Goal: Transaction & Acquisition: Download file/media

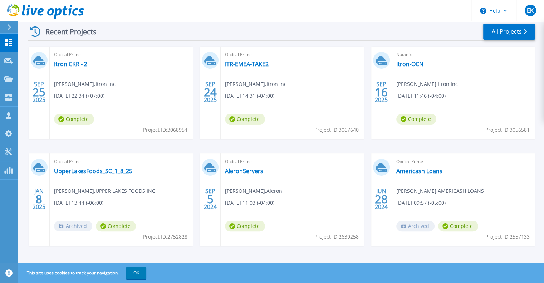
scroll to position [113, 0]
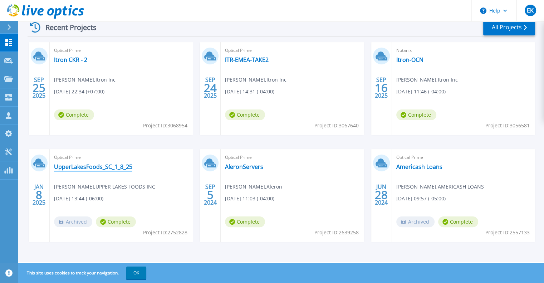
click at [103, 168] on link "UpperLakesFoods_SC_1_8_25" at bounding box center [93, 166] width 78 height 7
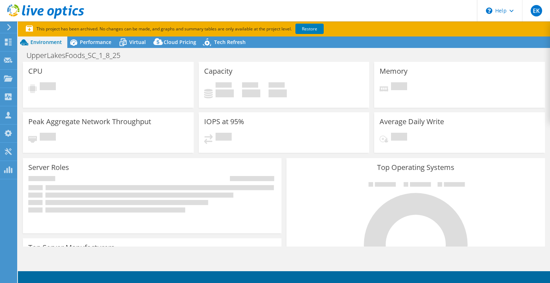
select select "USD"
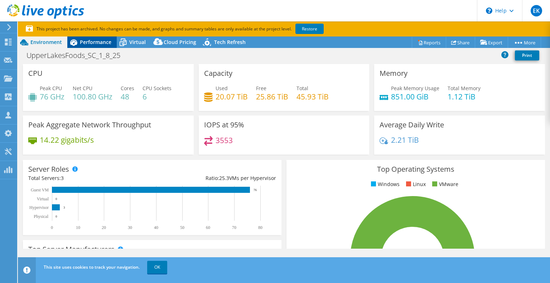
click at [86, 39] on span "Performance" at bounding box center [95, 42] width 31 height 7
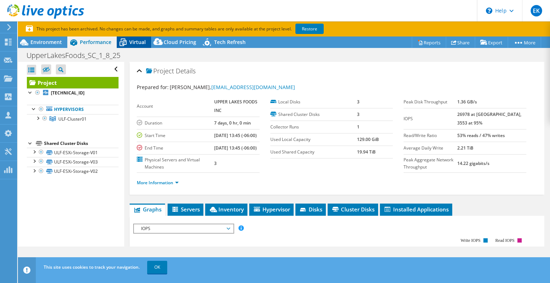
click at [139, 40] on span "Virtual" at bounding box center [137, 42] width 16 height 7
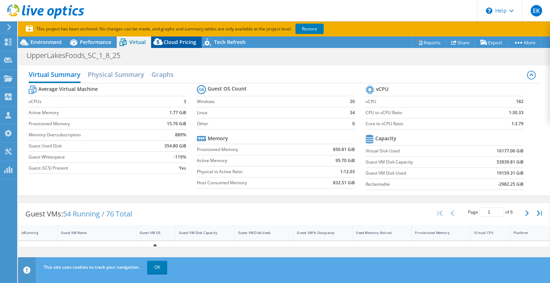
click at [176, 42] on span "Cloud Pricing" at bounding box center [180, 42] width 33 height 7
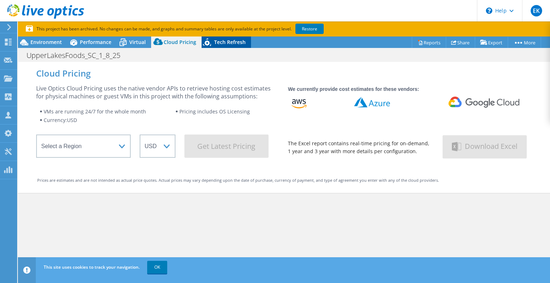
click at [236, 44] on span "Tech Refresh" at bounding box center [229, 42] width 31 height 7
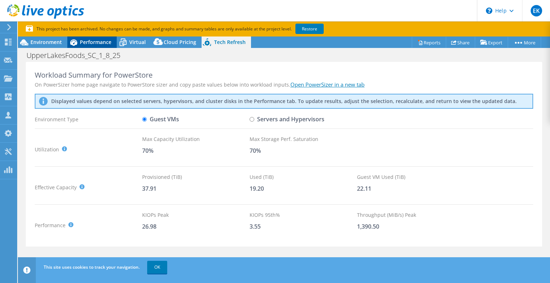
click at [98, 47] on div "Performance" at bounding box center [91, 41] width 49 height 11
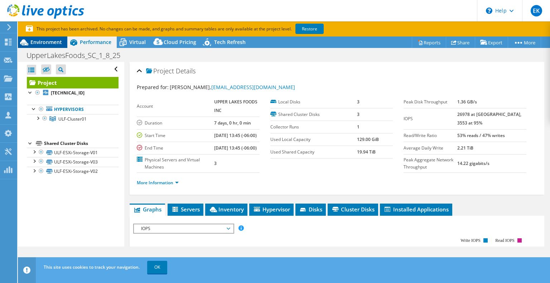
click at [48, 45] on span "Environment" at bounding box center [45, 42] width 31 height 7
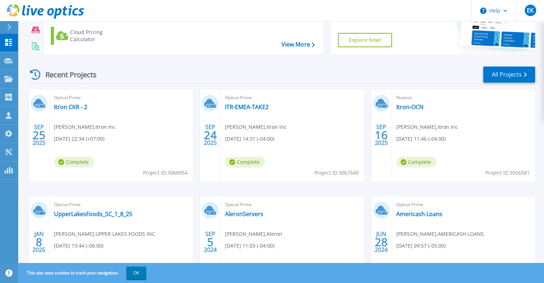
scroll to position [113, 0]
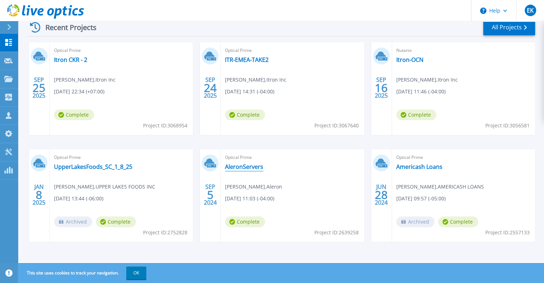
click at [252, 165] on link "AleronServers" at bounding box center [244, 166] width 38 height 7
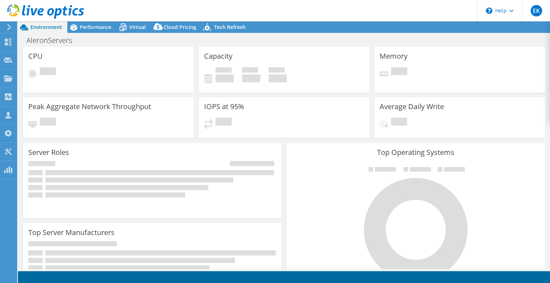
select select "USEast"
select select "USD"
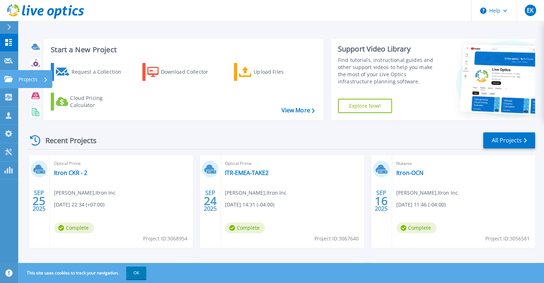
click at [39, 78] on div "Projects" at bounding box center [33, 79] width 29 height 19
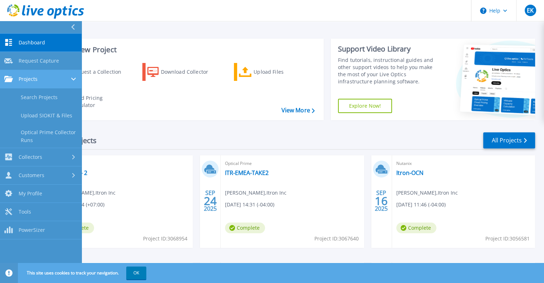
click at [23, 81] on span "Projects" at bounding box center [28, 79] width 19 height 6
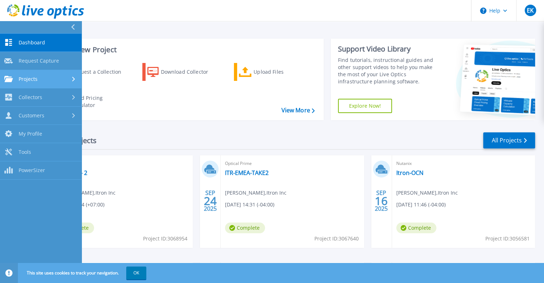
click at [23, 81] on span "Projects" at bounding box center [28, 79] width 19 height 6
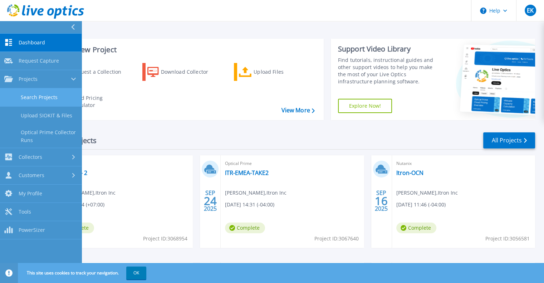
click at [49, 95] on link "Search Projects" at bounding box center [41, 97] width 82 height 18
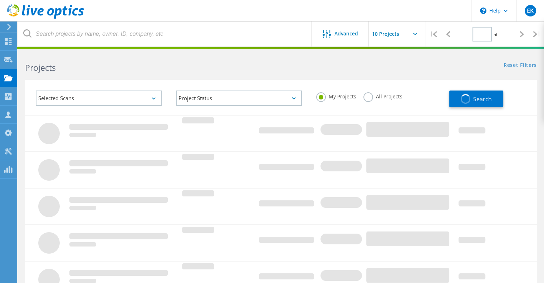
type input "1"
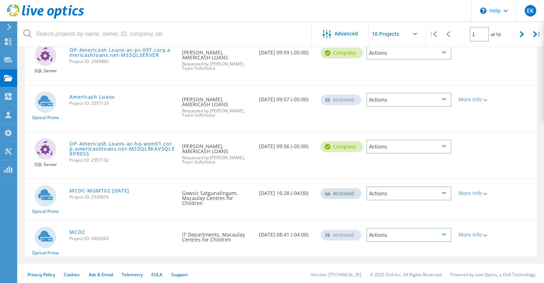
scroll to position [298, 0]
click at [115, 188] on link "MCDC-MGMT02 [DATE]" at bounding box center [99, 190] width 60 height 5
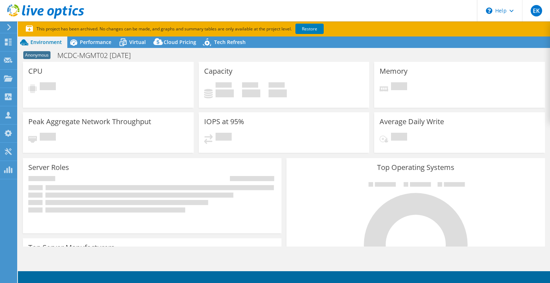
select select "USD"
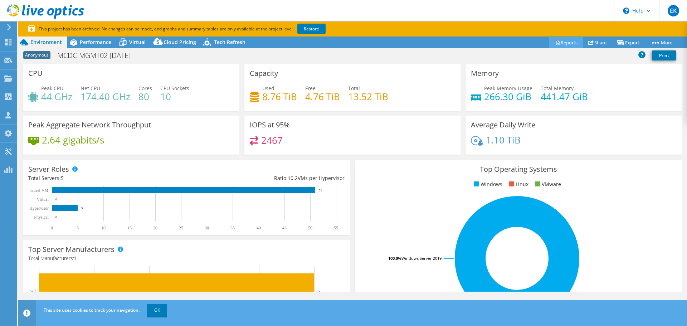
click at [549, 40] on link "Reports" at bounding box center [566, 42] width 34 height 11
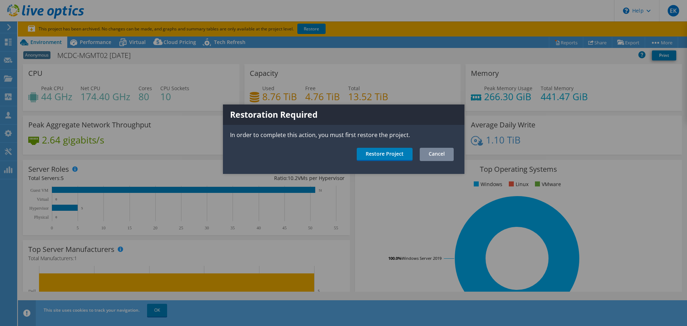
click at [442, 157] on link "Cancel" at bounding box center [437, 154] width 34 height 13
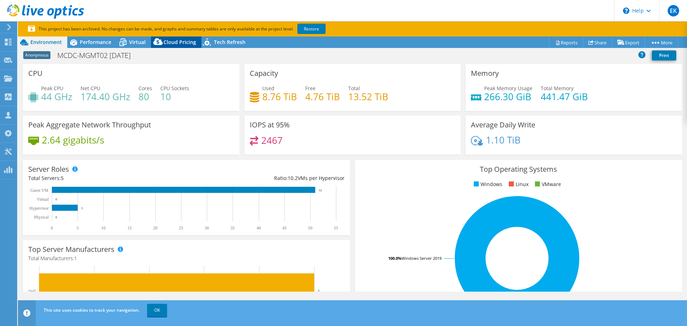
click at [178, 44] on span "Cloud Pricing" at bounding box center [180, 42] width 33 height 7
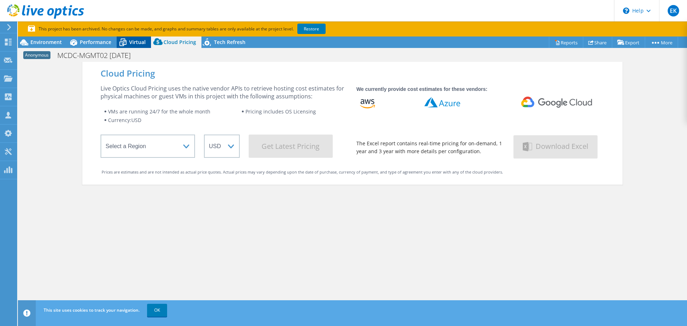
click at [131, 48] on div "Virtual" at bounding box center [134, 41] width 34 height 11
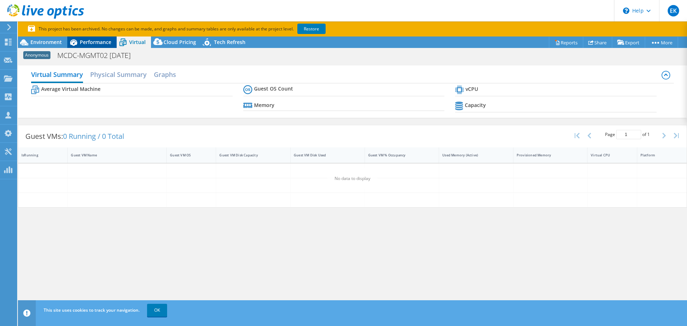
click at [97, 43] on span "Performance" at bounding box center [95, 42] width 31 height 7
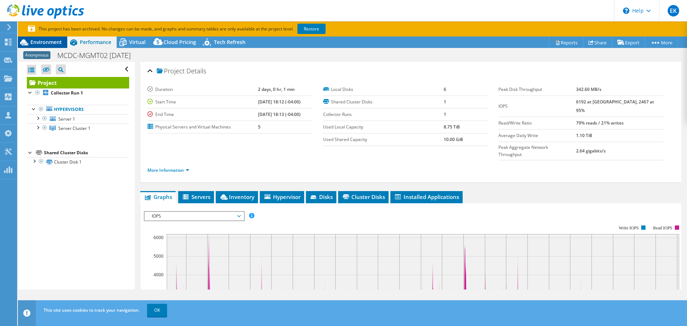
click at [41, 43] on span "Environment" at bounding box center [45, 42] width 31 height 7
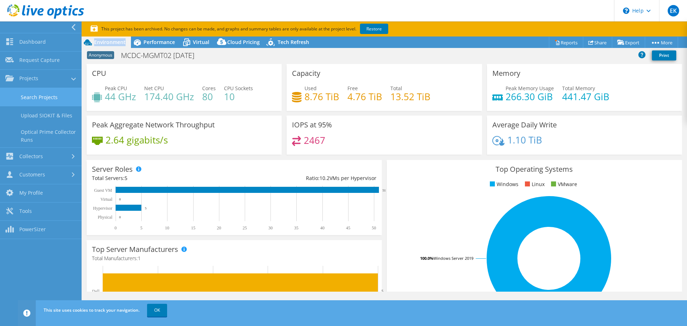
click at [33, 101] on link "Search Projects" at bounding box center [41, 97] width 82 height 18
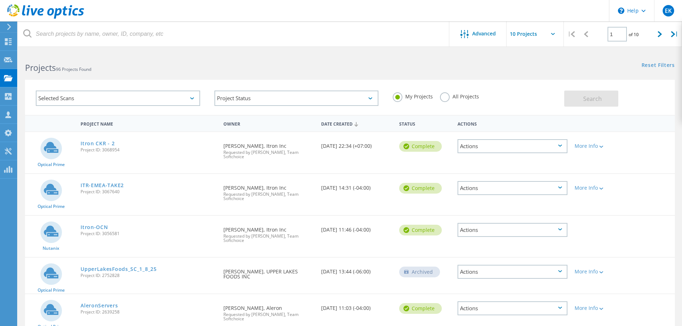
click at [447, 98] on label "All Projects" at bounding box center [459, 95] width 39 height 7
click at [0, 0] on input "All Projects" at bounding box center [0, 0] width 0 height 0
drag, startPoint x: 588, startPoint y: 104, endPoint x: 577, endPoint y: 105, distance: 11.1
click at [585, 105] on button "Search" at bounding box center [591, 99] width 54 height 16
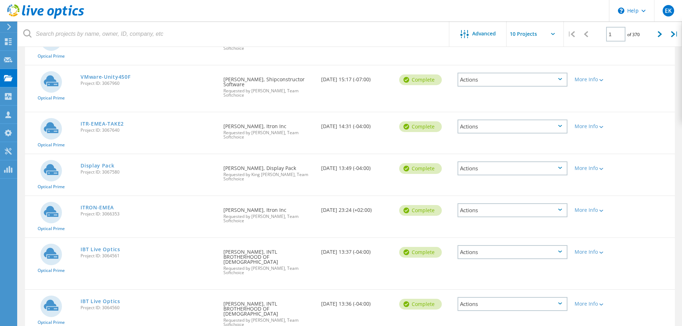
scroll to position [281, 0]
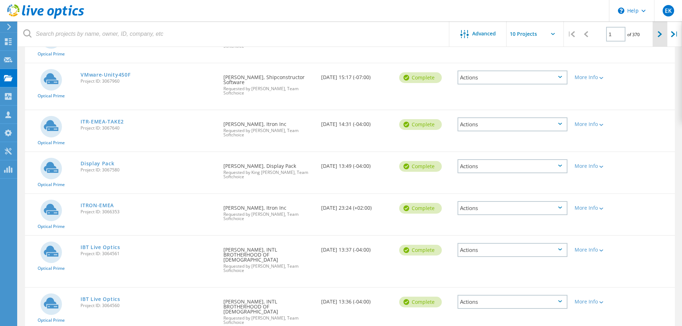
click at [661, 33] on icon at bounding box center [659, 34] width 4 height 6
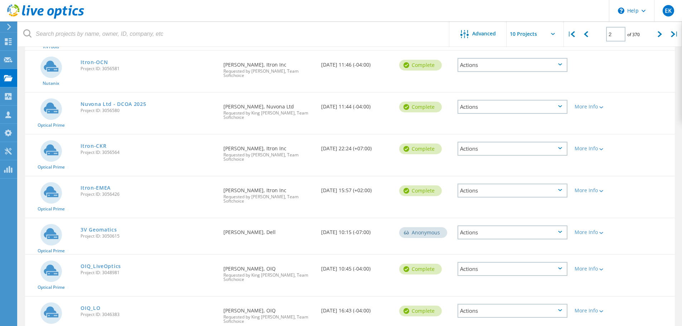
scroll to position [219, 0]
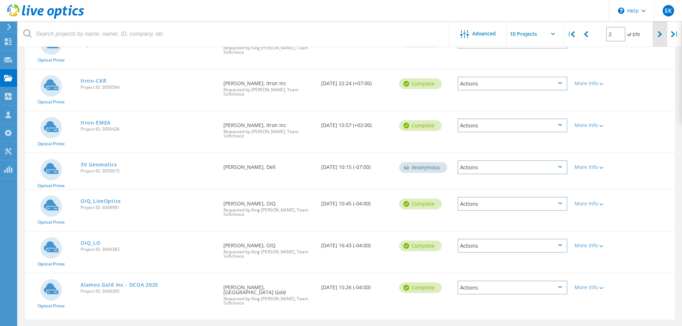
click at [661, 34] on icon at bounding box center [659, 34] width 4 height 6
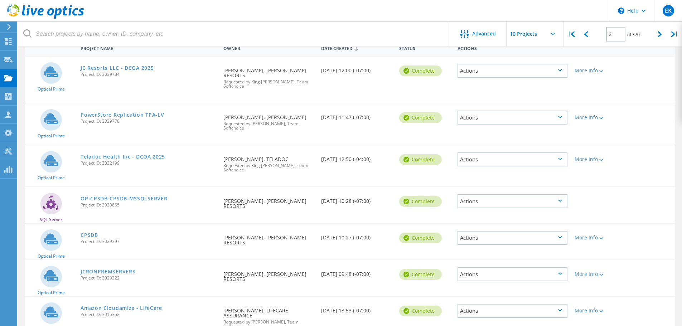
scroll to position [144, 0]
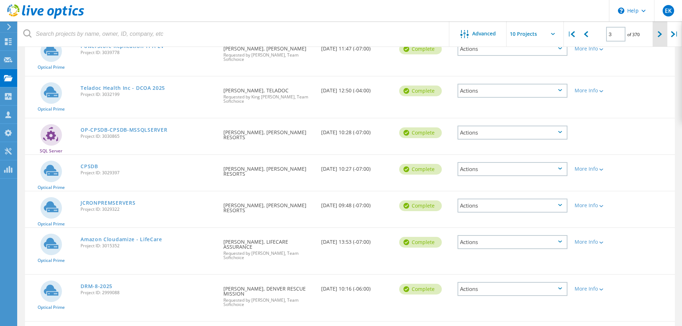
click at [660, 39] on div at bounding box center [659, 33] width 15 height 25
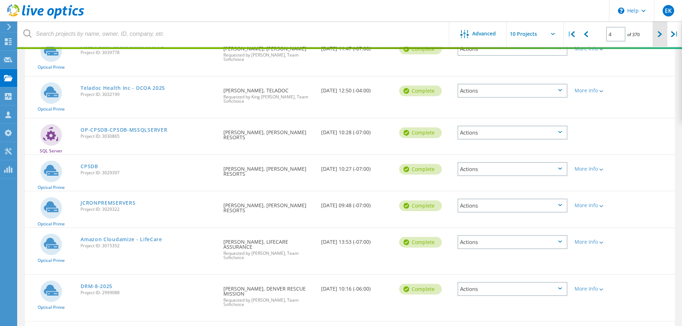
click at [660, 39] on div at bounding box center [659, 33] width 15 height 25
type input "4"
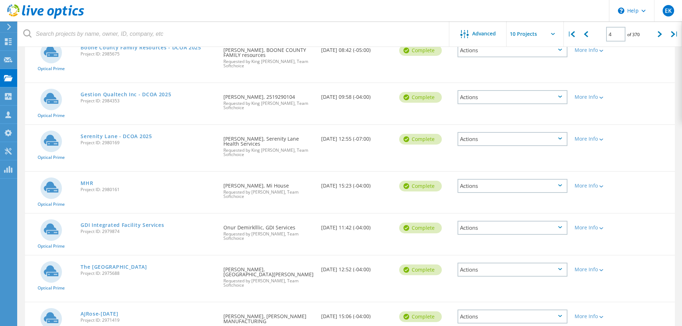
scroll to position [222, 0]
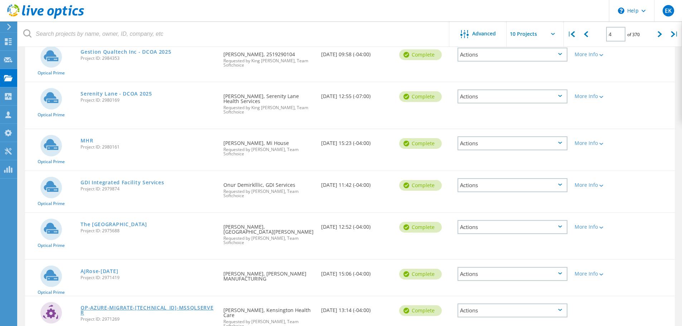
click at [129, 305] on link "OP-AZURE-MIGRATE-[TECHNICAL_ID]-MSSQLSERVER" at bounding box center [149, 310] width 136 height 10
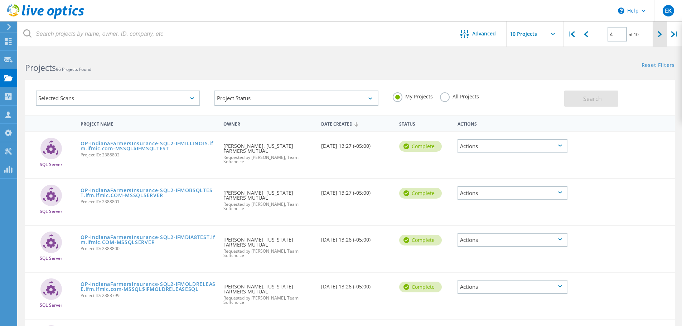
click at [659, 36] on icon at bounding box center [659, 34] width 4 height 6
click at [662, 35] on div at bounding box center [659, 33] width 15 height 25
type input "7"
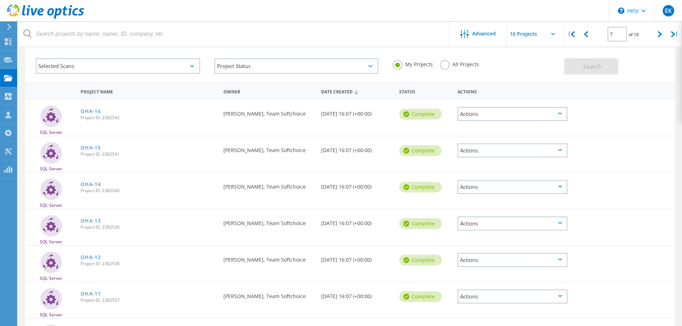
scroll to position [20, 0]
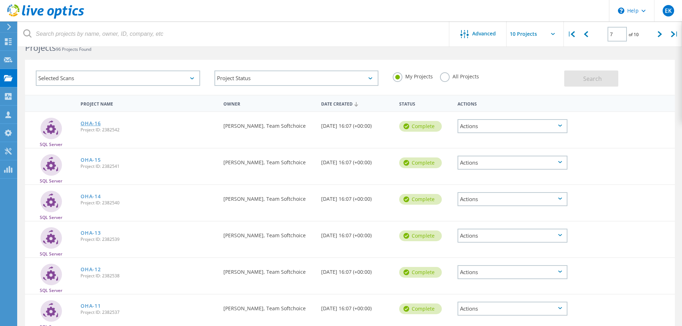
click at [86, 124] on link "OHA-16" at bounding box center [91, 123] width 20 height 5
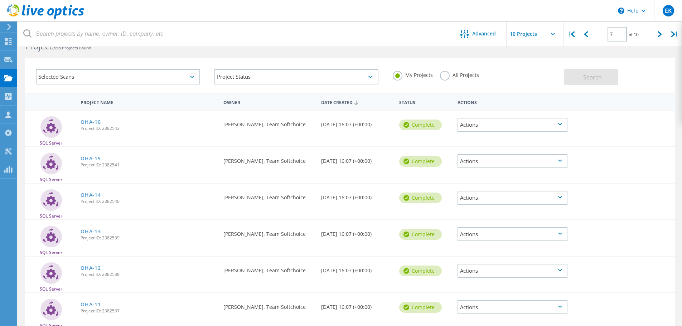
scroll to position [20, 0]
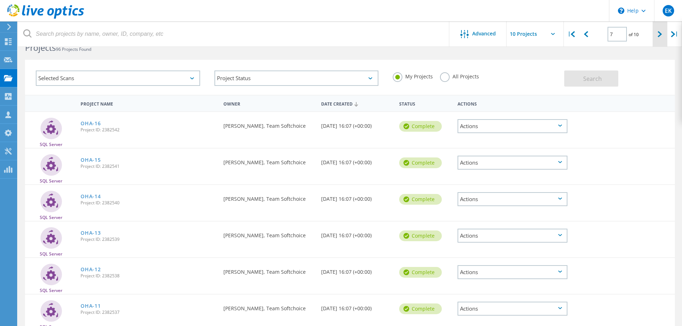
click at [655, 33] on div at bounding box center [659, 33] width 15 height 25
click at [658, 33] on icon at bounding box center [659, 34] width 4 height 6
type input "9"
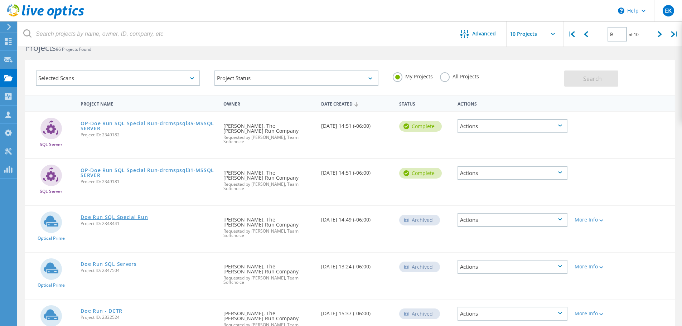
click at [116, 215] on link "Doe Run SQL Special Run" at bounding box center [114, 217] width 67 height 5
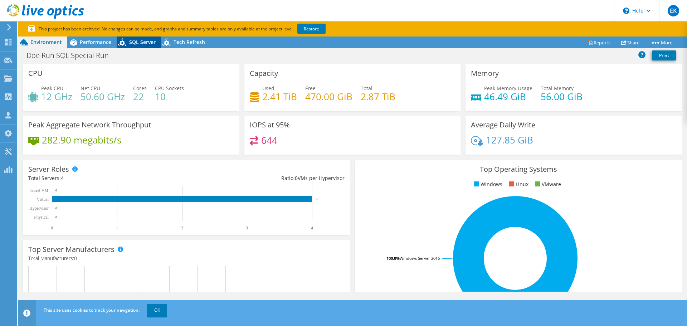
click at [137, 42] on span "SQL Server" at bounding box center [142, 42] width 26 height 7
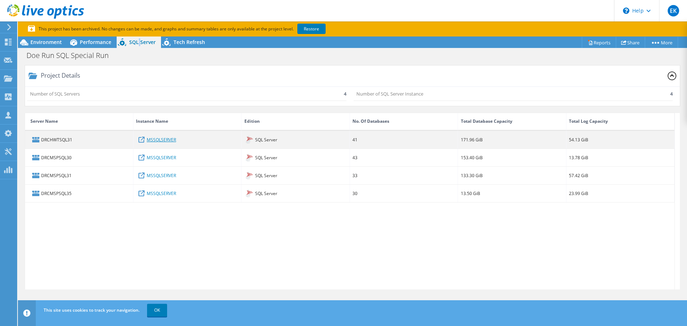
click at [174, 137] on link "MSSQLSERVER" at bounding box center [161, 140] width 29 height 8
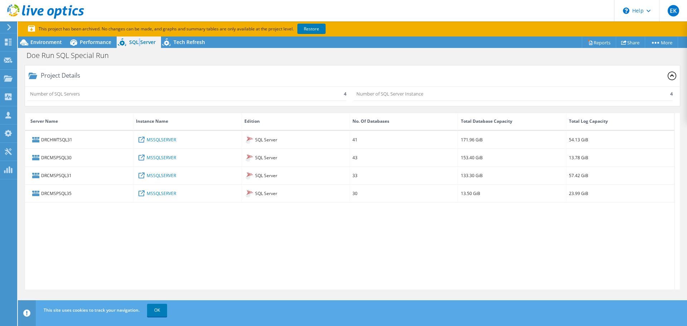
click at [50, 10] on use at bounding box center [45, 11] width 77 height 14
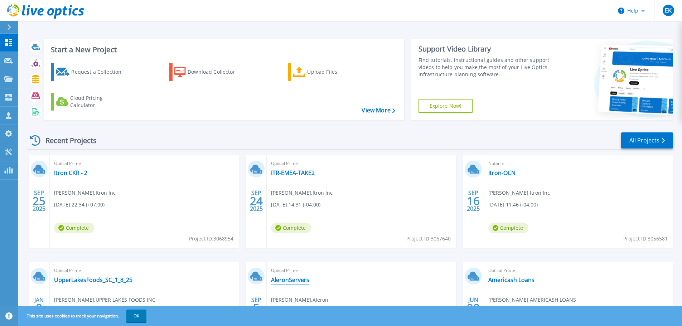
click at [293, 283] on link "AleronServers" at bounding box center [290, 279] width 38 height 7
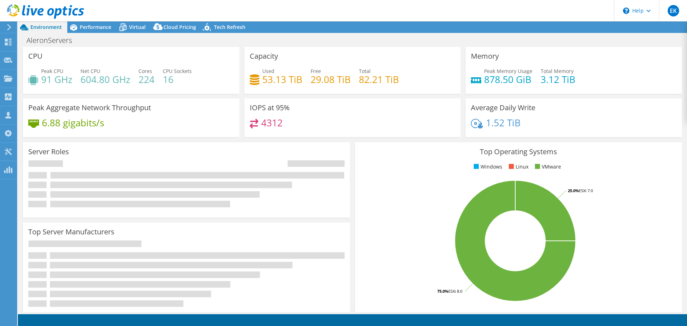
select select "USEast"
select select "USD"
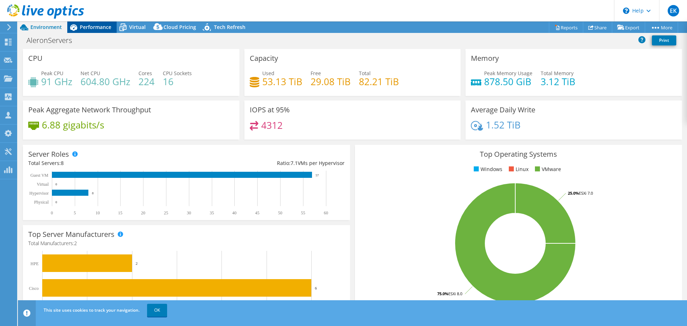
click at [87, 30] on span "Performance" at bounding box center [95, 27] width 31 height 7
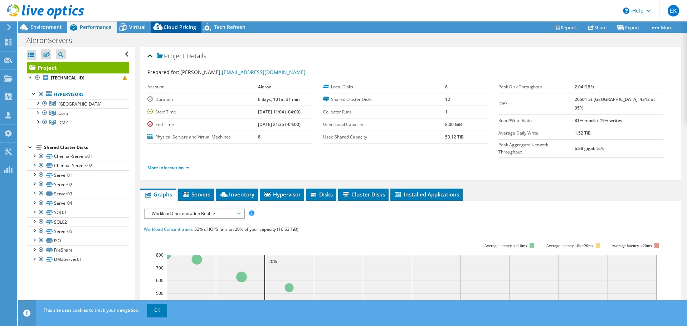
click at [185, 26] on span "Cloud Pricing" at bounding box center [180, 27] width 33 height 7
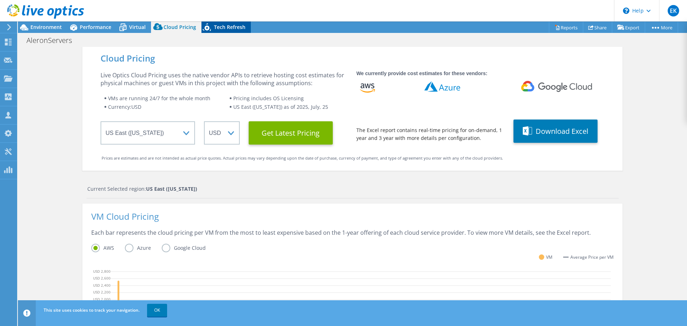
click at [222, 25] on span "Tech Refresh" at bounding box center [229, 27] width 31 height 7
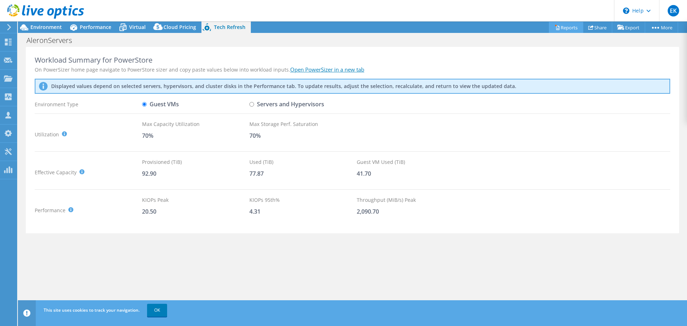
click at [565, 30] on link "Reports" at bounding box center [566, 27] width 34 height 11
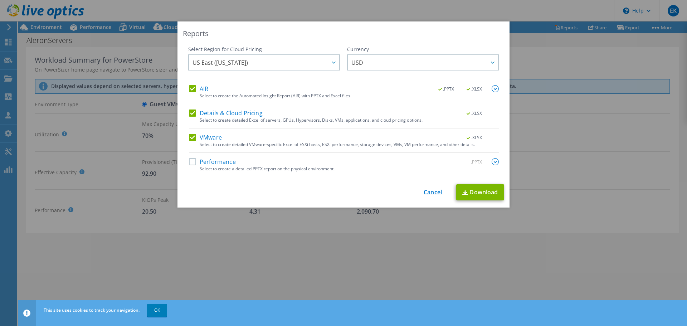
click at [430, 193] on link "Cancel" at bounding box center [433, 192] width 18 height 7
click at [430, 193] on div at bounding box center [343, 163] width 687 height 326
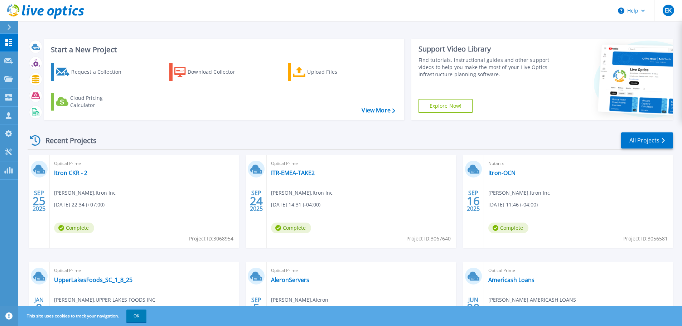
scroll to position [70, 0]
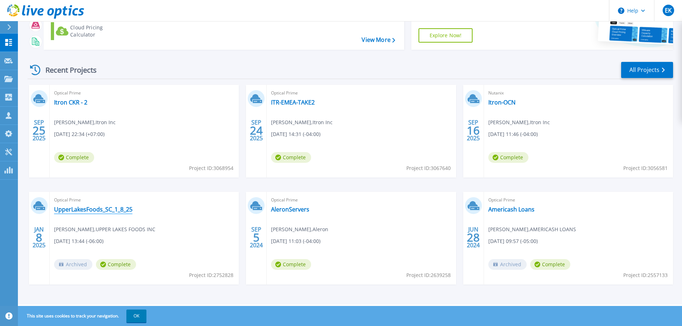
click at [95, 206] on link "UpperLakesFoods_SC_1_8_25" at bounding box center [93, 209] width 78 height 7
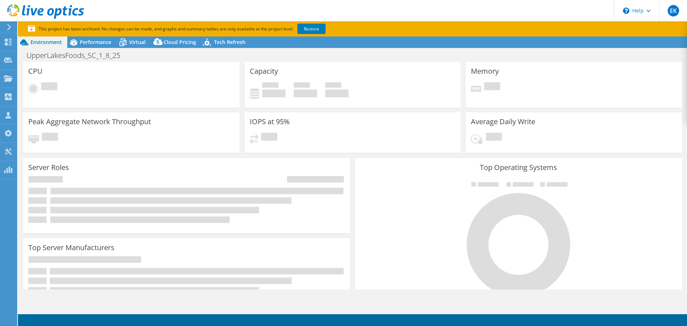
select select "USD"
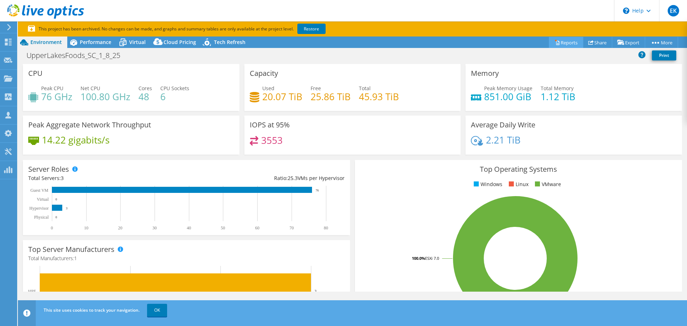
click at [552, 39] on link "Reports" at bounding box center [566, 42] width 34 height 11
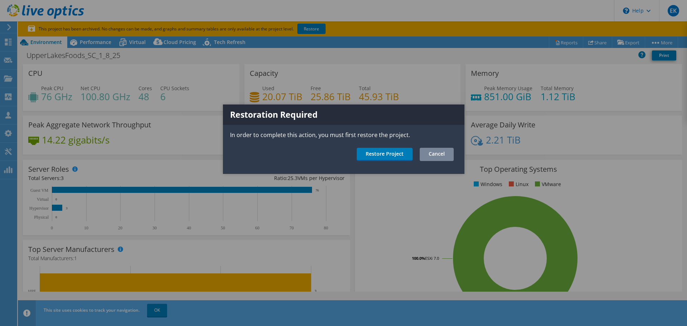
click at [437, 150] on link "Cancel" at bounding box center [437, 154] width 34 height 13
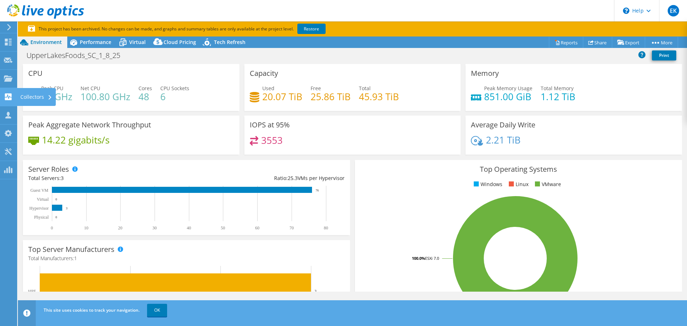
click at [36, 96] on div "Collectors" at bounding box center [36, 97] width 39 height 18
click at [36, 96] on div "EK Partner Team Member Edie Kim edie.kim@softchoice.com Team Softchoice My Prof…" at bounding box center [343, 163] width 687 height 326
click at [9, 96] on use at bounding box center [8, 96] width 7 height 7
click at [0, 0] on div at bounding box center [0, 0] width 0 height 0
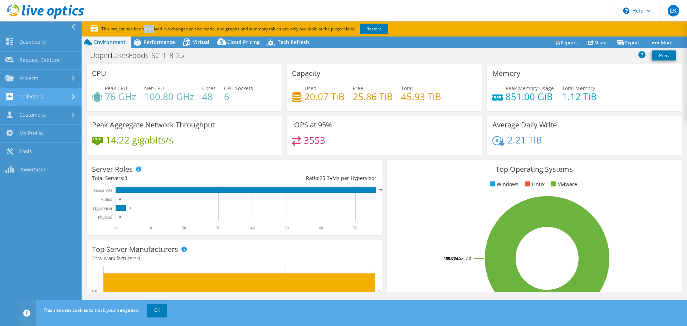
click at [19, 96] on link "Collectors" at bounding box center [41, 97] width 82 height 18
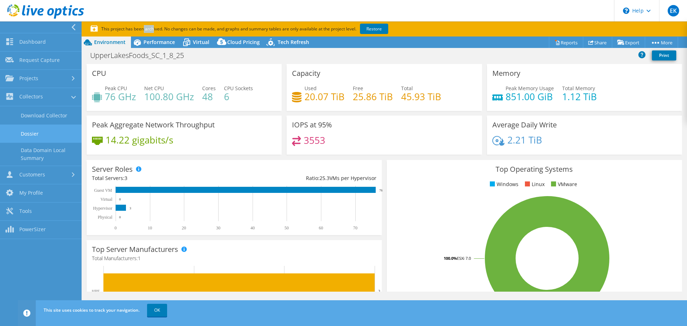
click at [35, 136] on link "Dossier" at bounding box center [41, 134] width 82 height 18
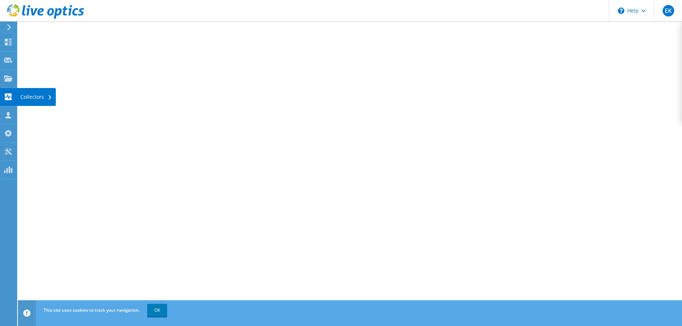
click at [33, 97] on div "Collectors" at bounding box center [36, 97] width 39 height 18
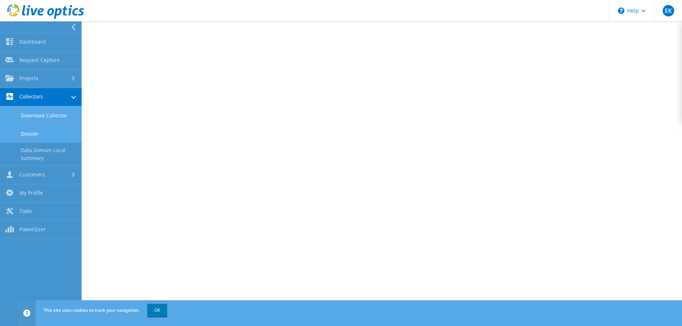
click at [31, 114] on link "Download Collector" at bounding box center [41, 115] width 82 height 18
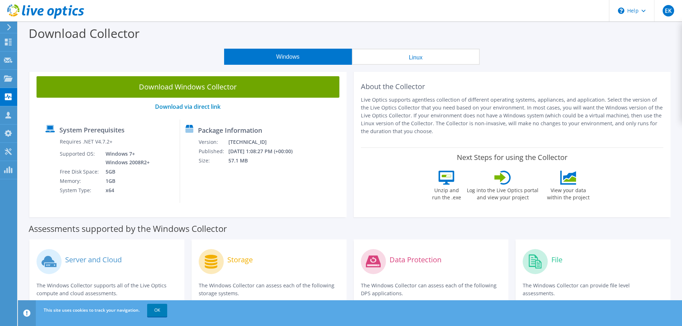
click at [430, 57] on button "Linux" at bounding box center [416, 57] width 128 height 16
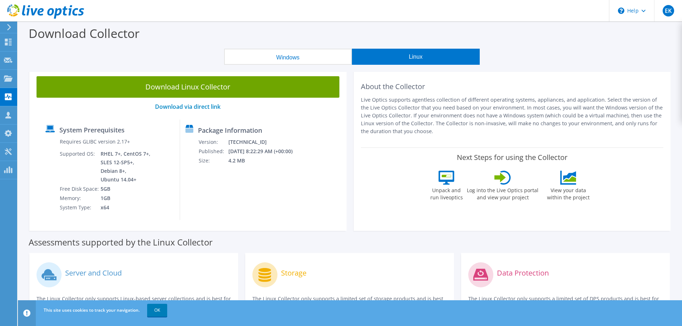
click at [292, 57] on button "Windows" at bounding box center [288, 57] width 128 height 16
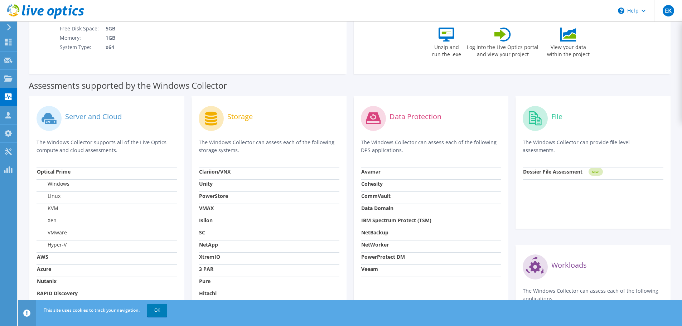
scroll to position [231, 0]
